Goal: Transaction & Acquisition: Obtain resource

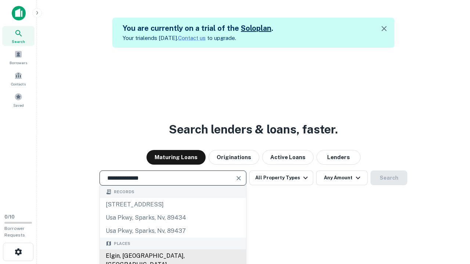
click at [173, 256] on div "Elgin, [GEOGRAPHIC_DATA], [GEOGRAPHIC_DATA]" at bounding box center [173, 261] width 146 height 22
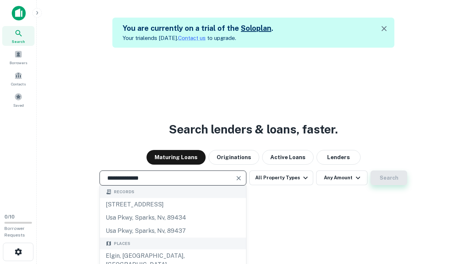
type input "**********"
click at [389, 178] on button "Search" at bounding box center [389, 178] width 37 height 15
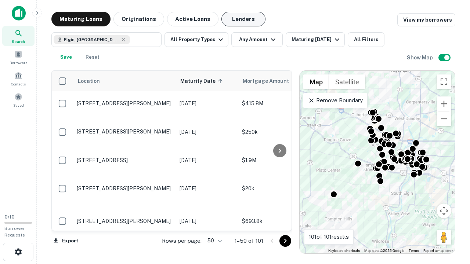
click at [243, 19] on button "Lenders" at bounding box center [243, 19] width 44 height 15
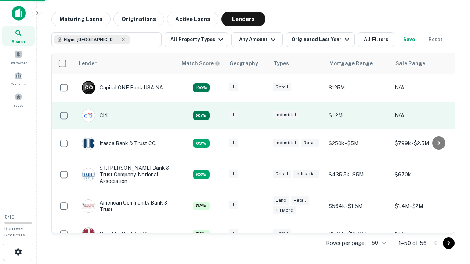
click at [261, 116] on div "IL" at bounding box center [247, 116] width 37 height 10
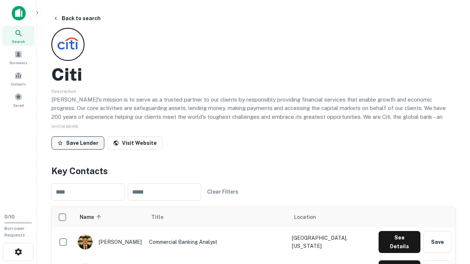
click at [78, 143] on button "Save Lender" at bounding box center [77, 143] width 53 height 13
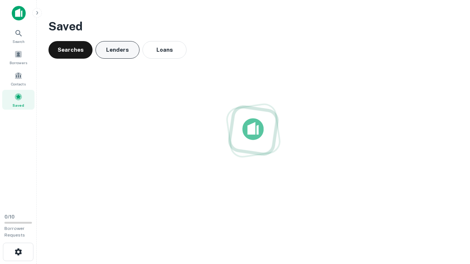
click at [118, 50] on button "Lenders" at bounding box center [117, 50] width 44 height 18
